Goal: Task Accomplishment & Management: Use online tool/utility

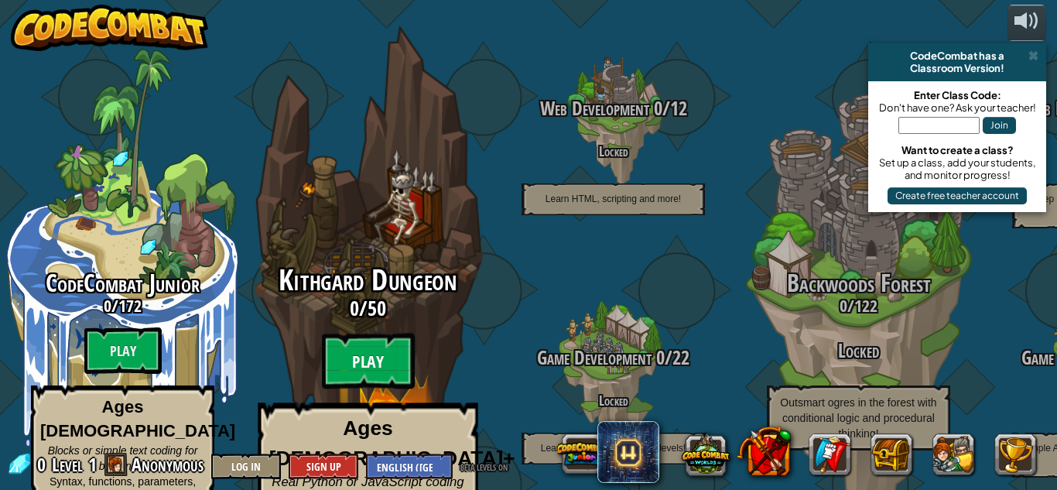
click at [389, 348] on btn "Play" at bounding box center [368, 361] width 93 height 56
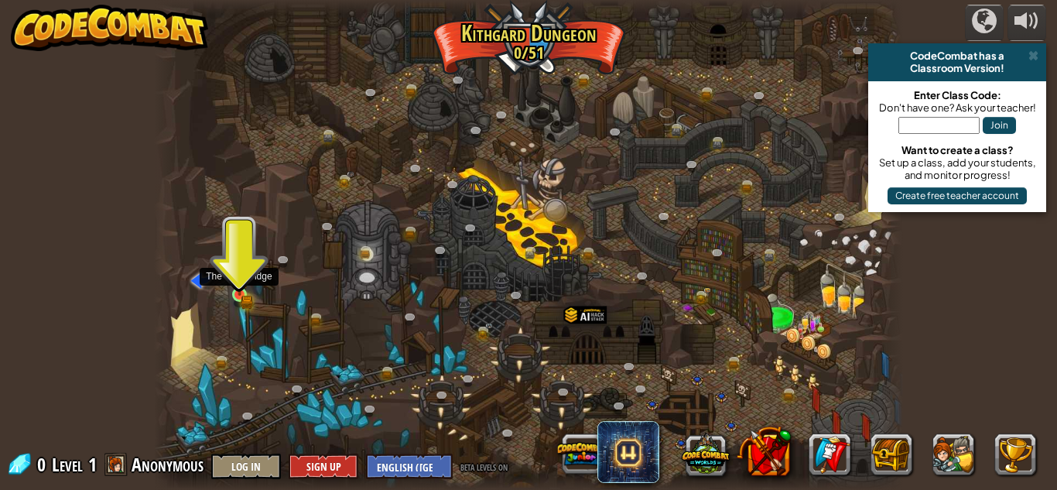
click at [234, 289] on img at bounding box center [240, 276] width 18 height 39
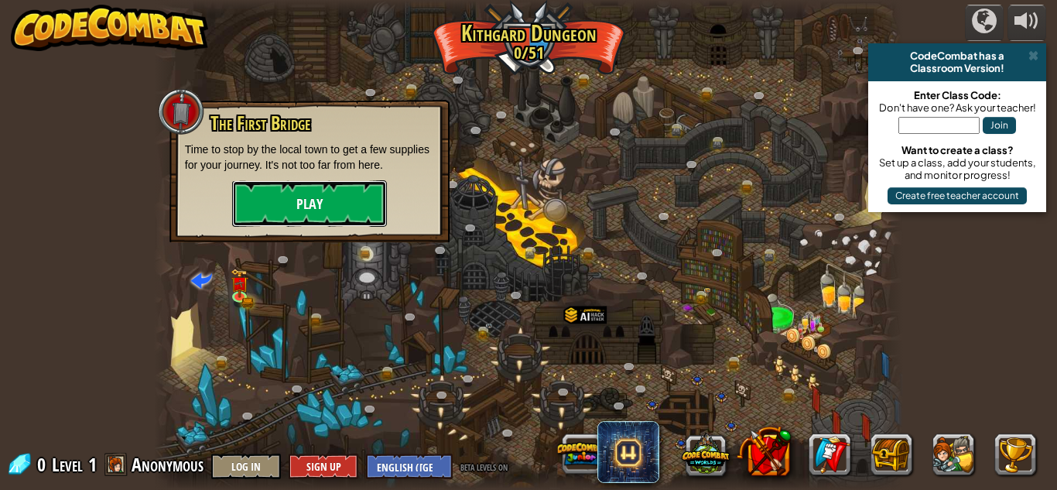
click at [337, 215] on button "Play" at bounding box center [309, 203] width 155 height 46
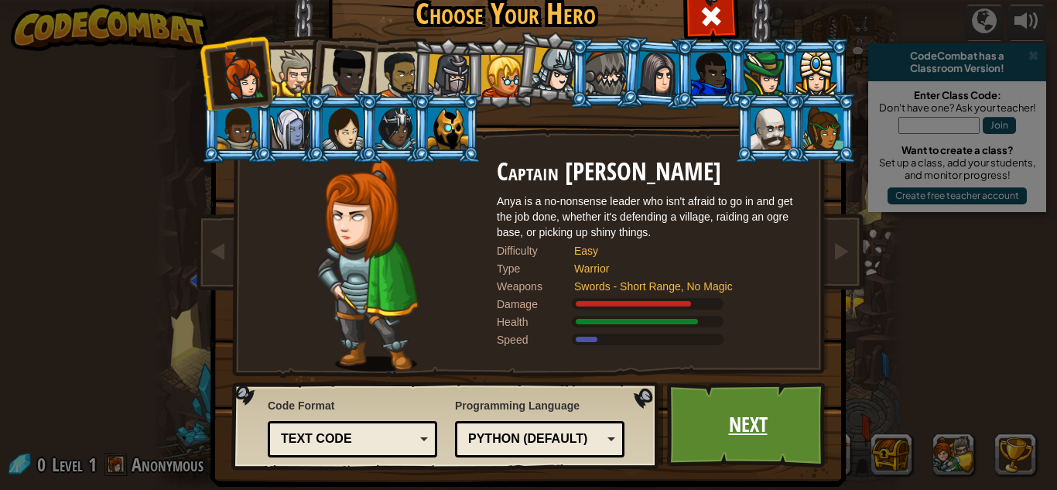
click at [791, 417] on link "Next" at bounding box center [748, 424] width 162 height 85
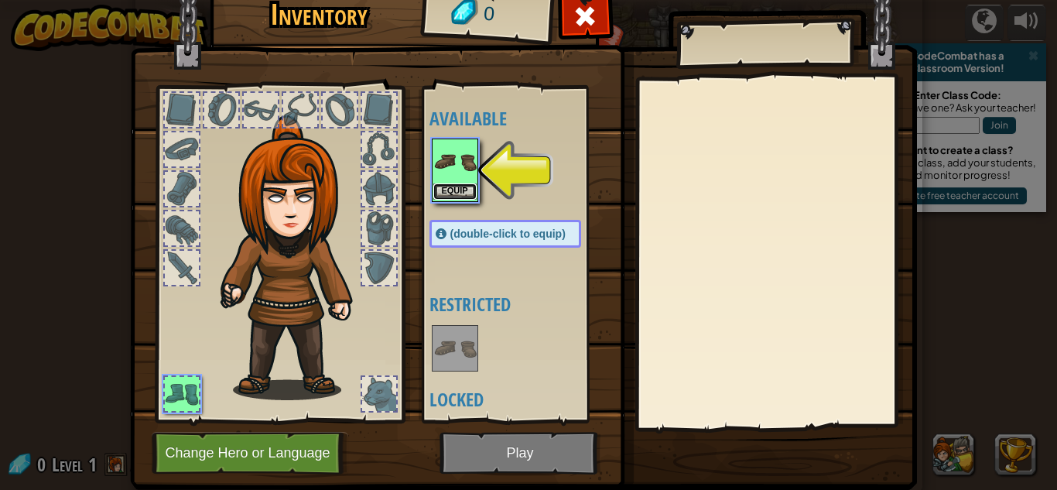
click at [448, 190] on button "Equip" at bounding box center [454, 191] width 43 height 16
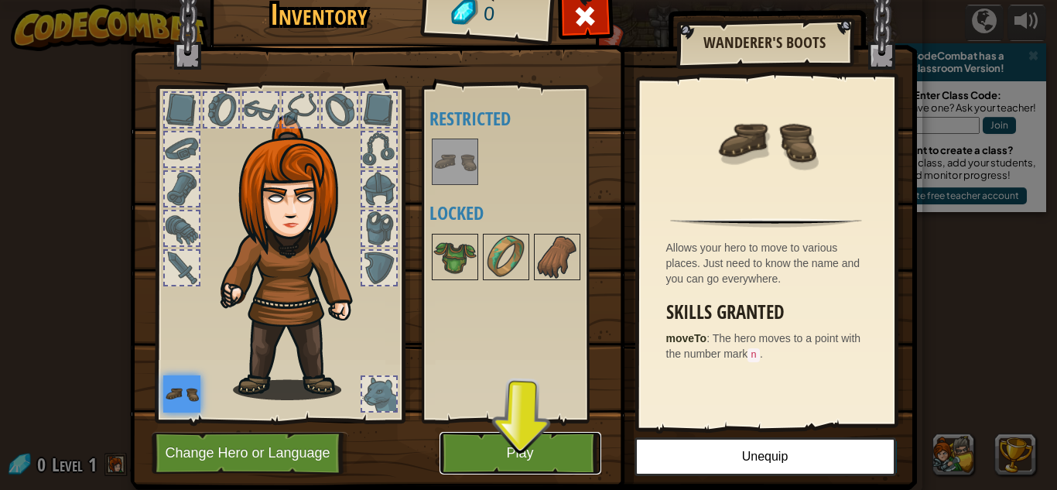
click at [528, 452] on button "Play" at bounding box center [520, 453] width 162 height 43
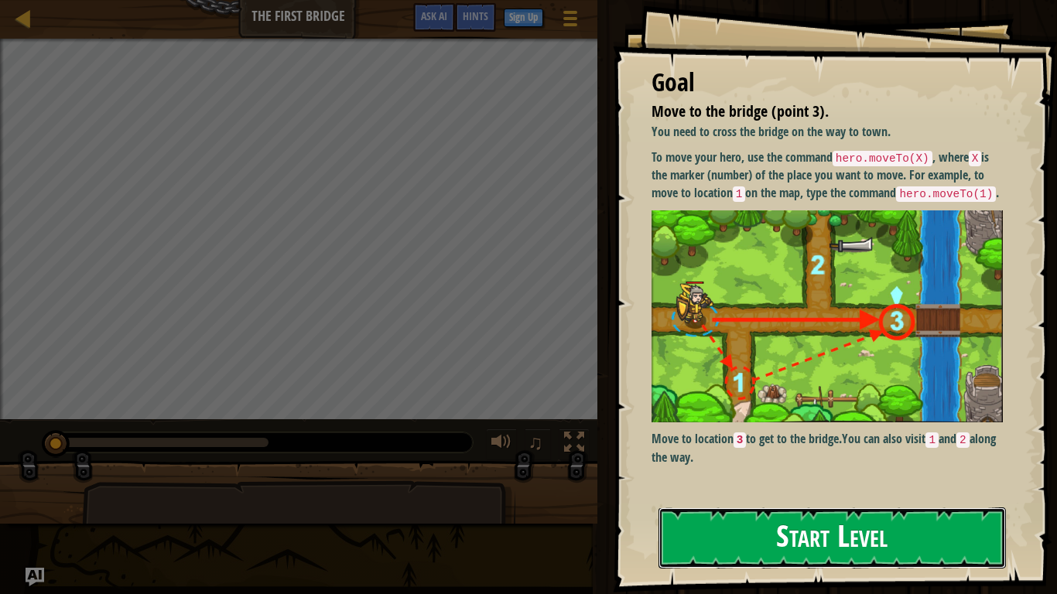
click at [729, 489] on button "Start Level" at bounding box center [831, 538] width 347 height 61
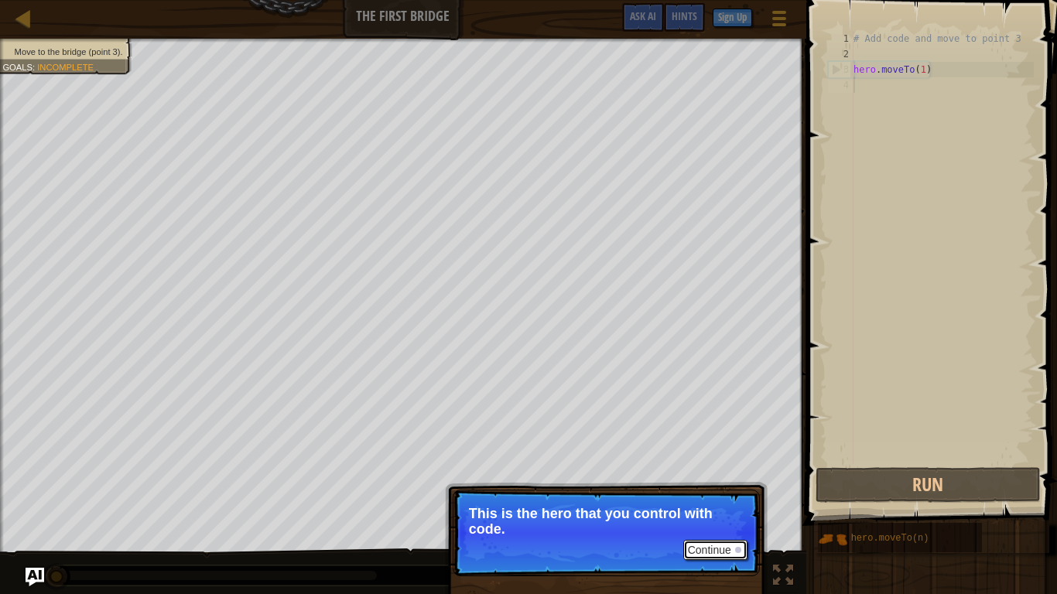
click at [711, 489] on button "Continue" at bounding box center [715, 550] width 64 height 20
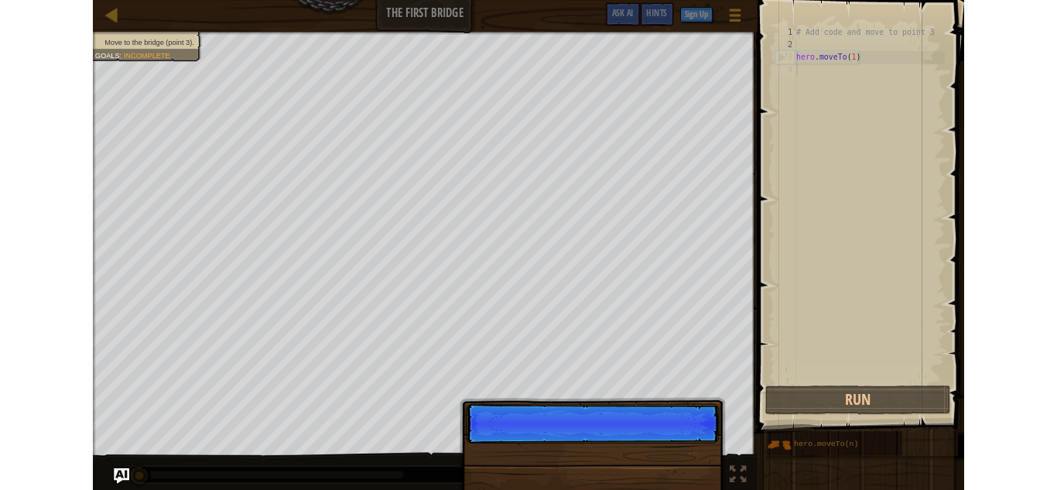
scroll to position [7, 0]
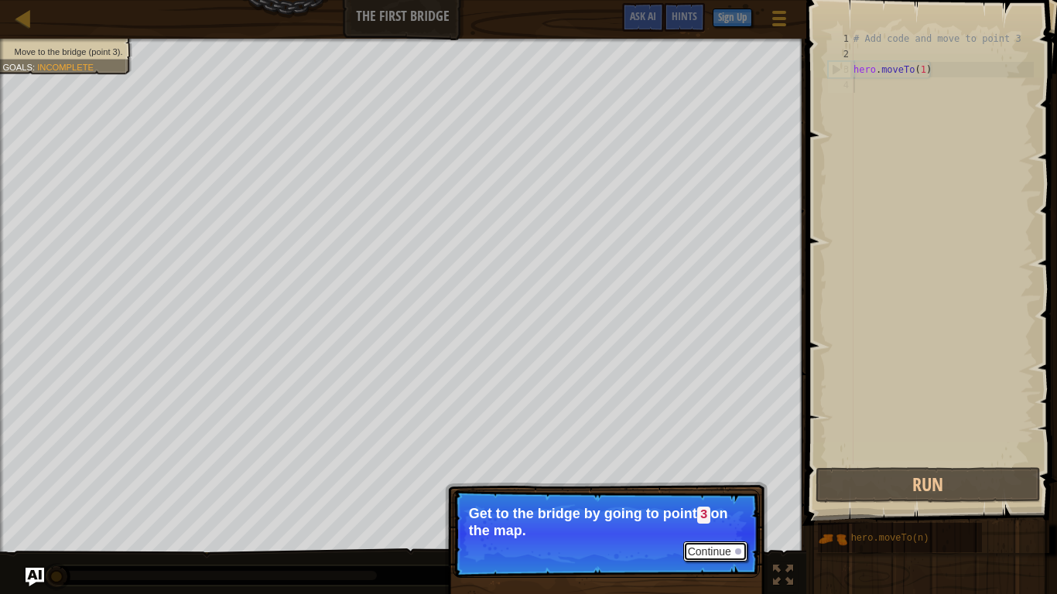
click at [716, 489] on button "Continue" at bounding box center [715, 552] width 64 height 20
